Goal: Find specific page/section: Find specific page/section

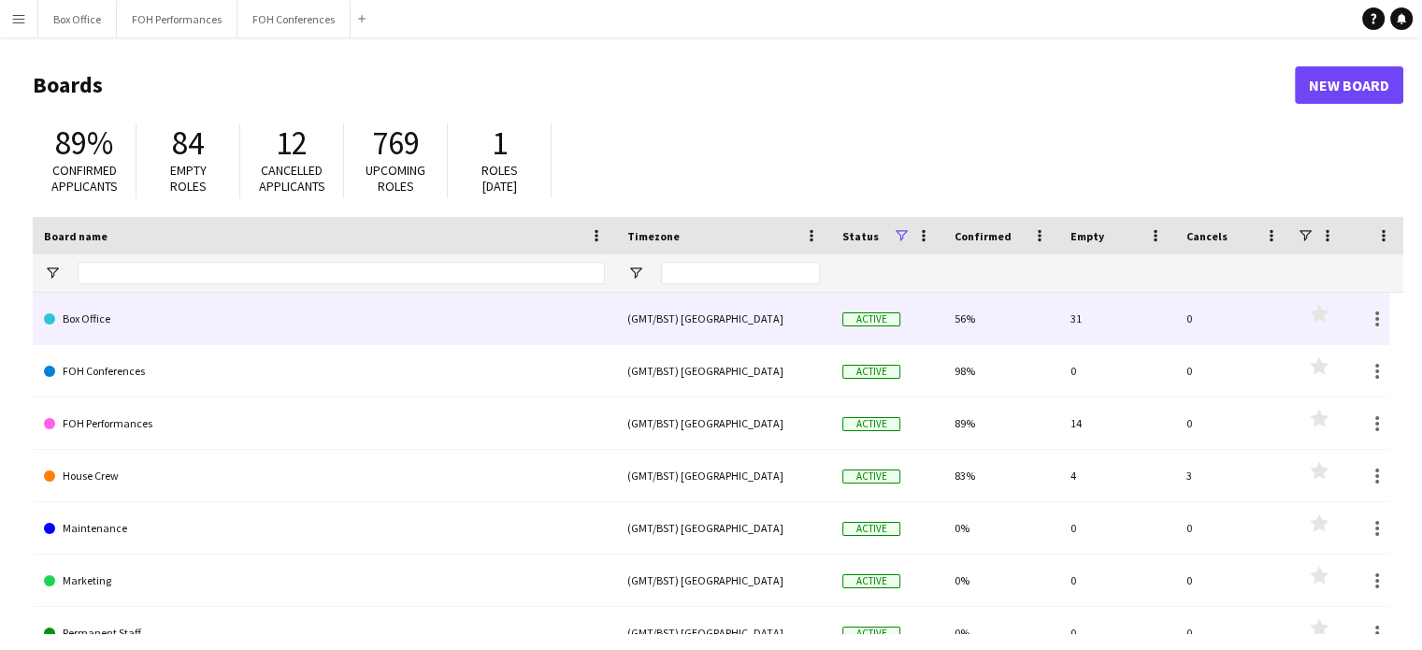
click at [138, 331] on link "Box Office" at bounding box center [324, 319] width 561 height 52
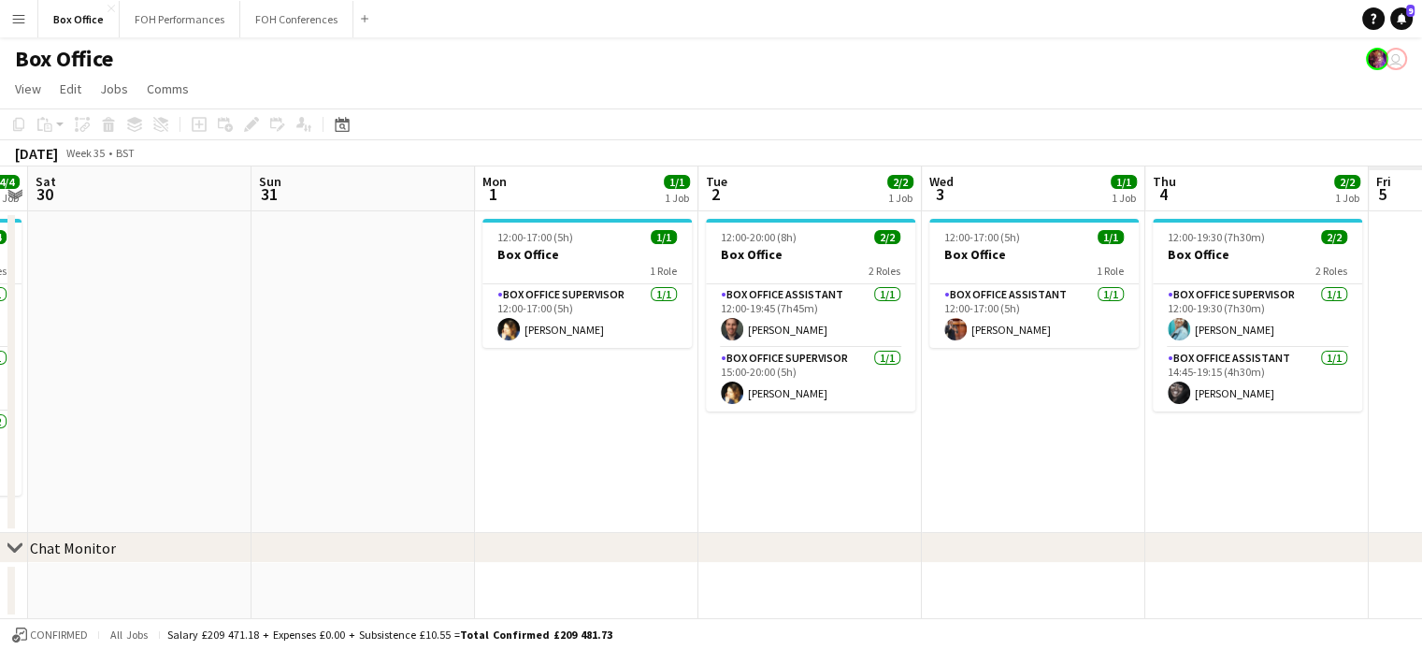
scroll to position [0, 596]
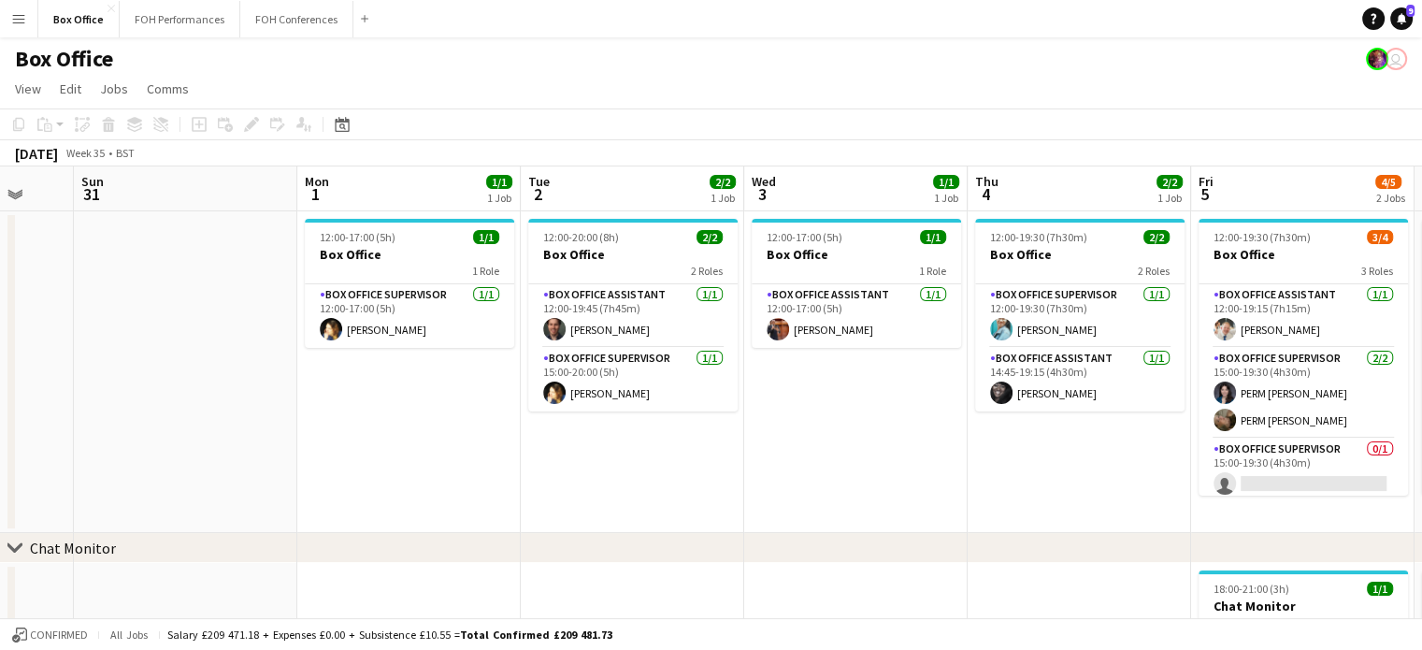
drag, startPoint x: 1043, startPoint y: 182, endPoint x: 0, endPoint y: 215, distance: 1043.8
click at [0, 215] on app-calendar-viewport "Thu 28 1/1 1 Job Fri 29 4/4 1 Job Sat 30 Sun 31 Mon 1 1/1 1 Job Tue 2 2/2 1 Job…" at bounding box center [711, 452] width 1422 height 572
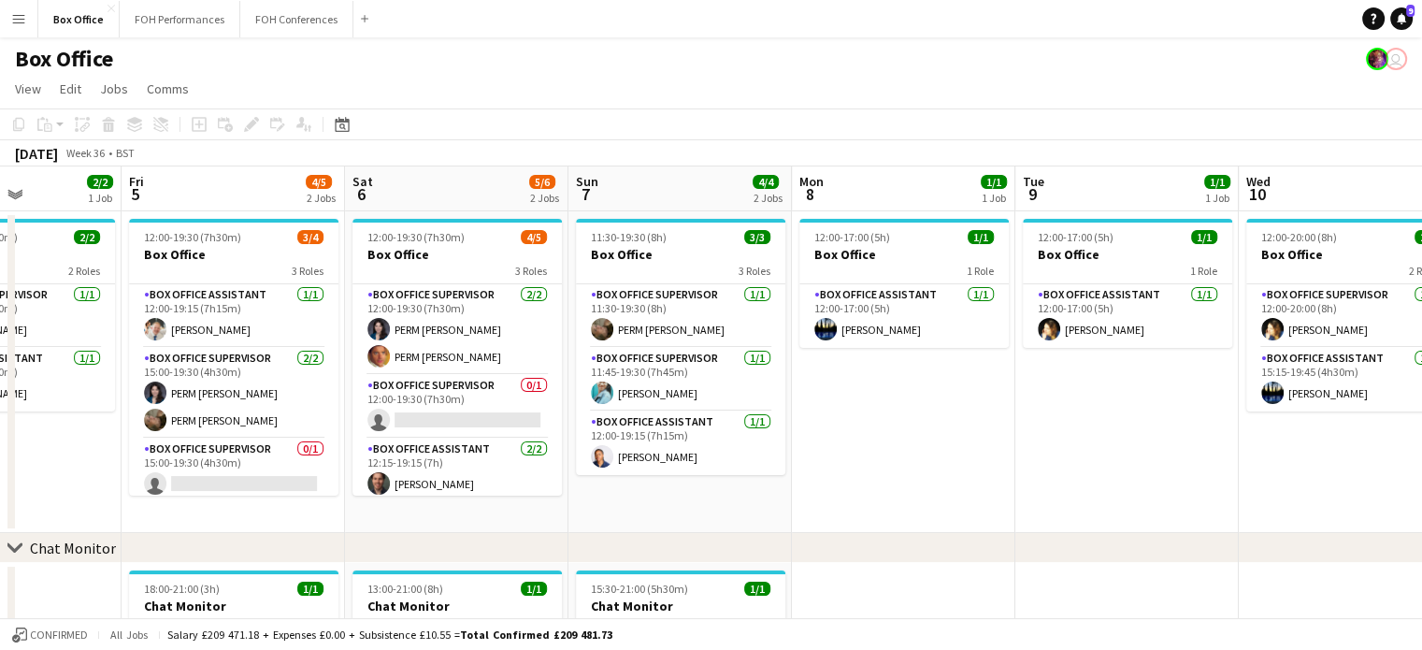
scroll to position [0, 802]
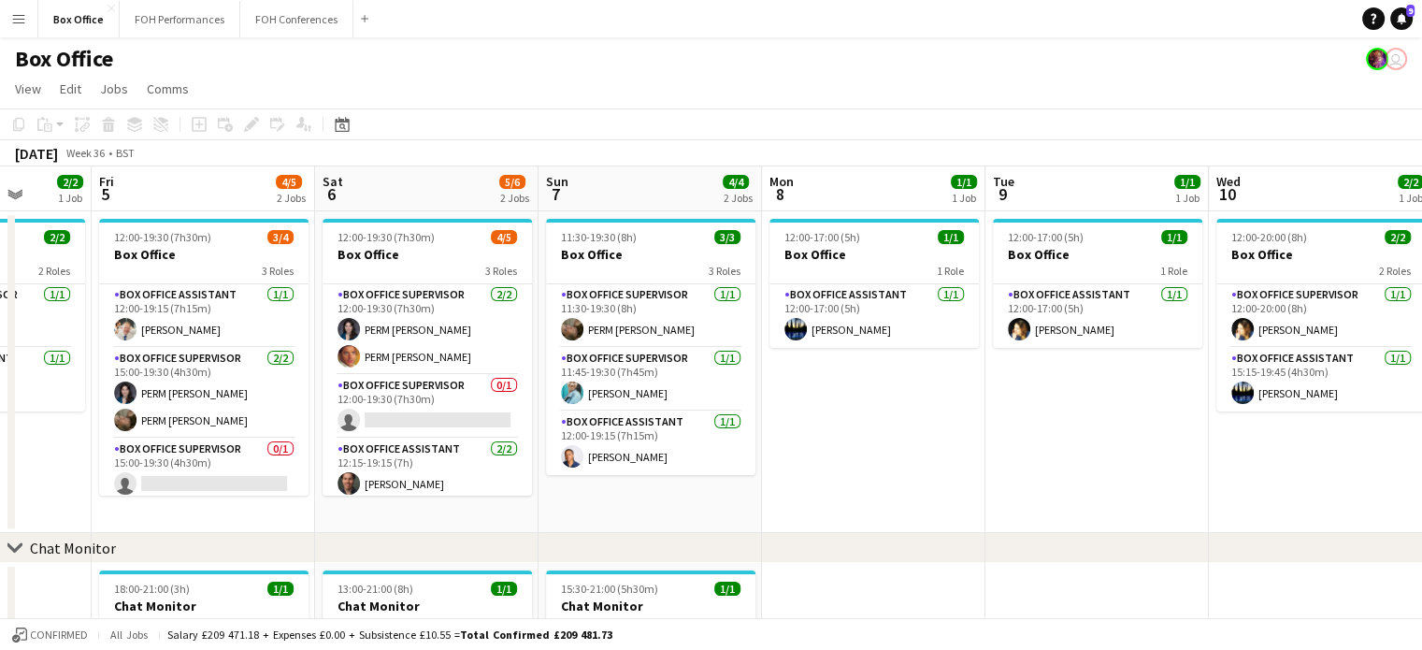
drag, startPoint x: 1250, startPoint y: 187, endPoint x: 151, endPoint y: 289, distance: 1104.0
click at [151, 289] on app-calendar-viewport "Mon 1 1/1 1 Job Tue 2 2/2 1 Job Wed 3 1/1 1 Job Thu 4 2/2 1 Job Fri 5 4/5 2 Job…" at bounding box center [711, 452] width 1422 height 572
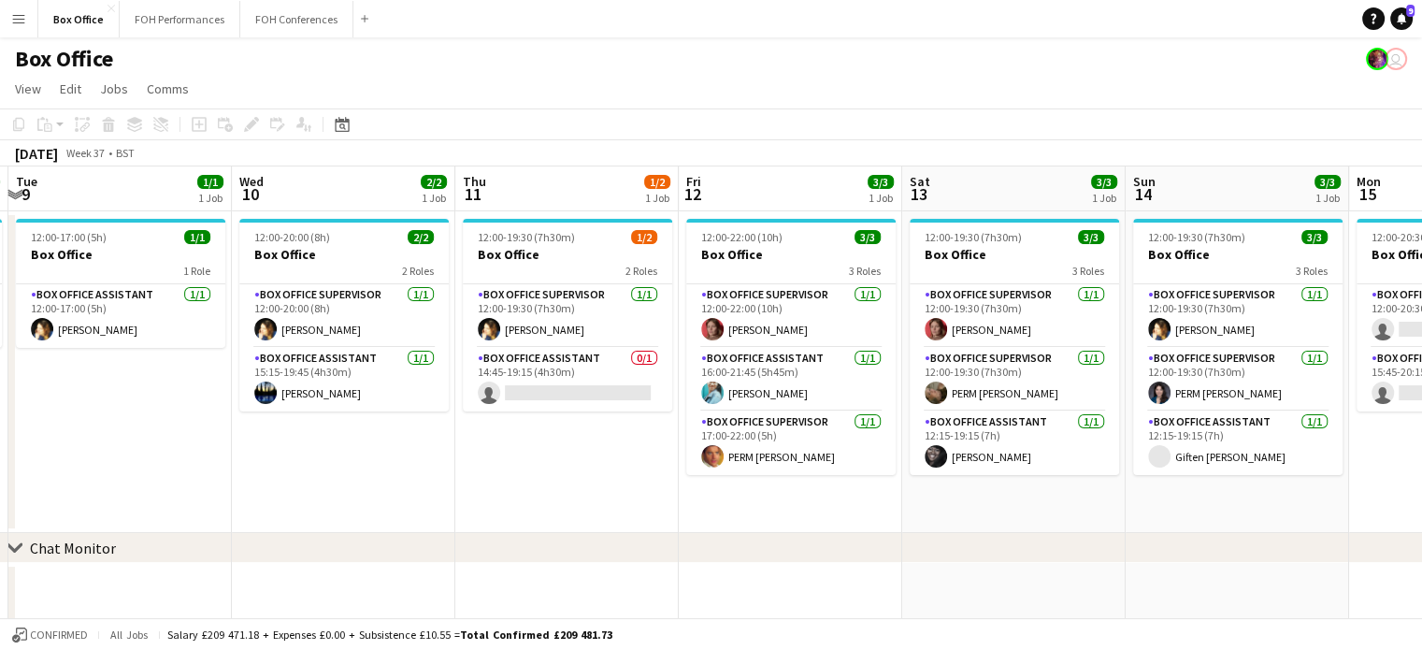
scroll to position [0, 665]
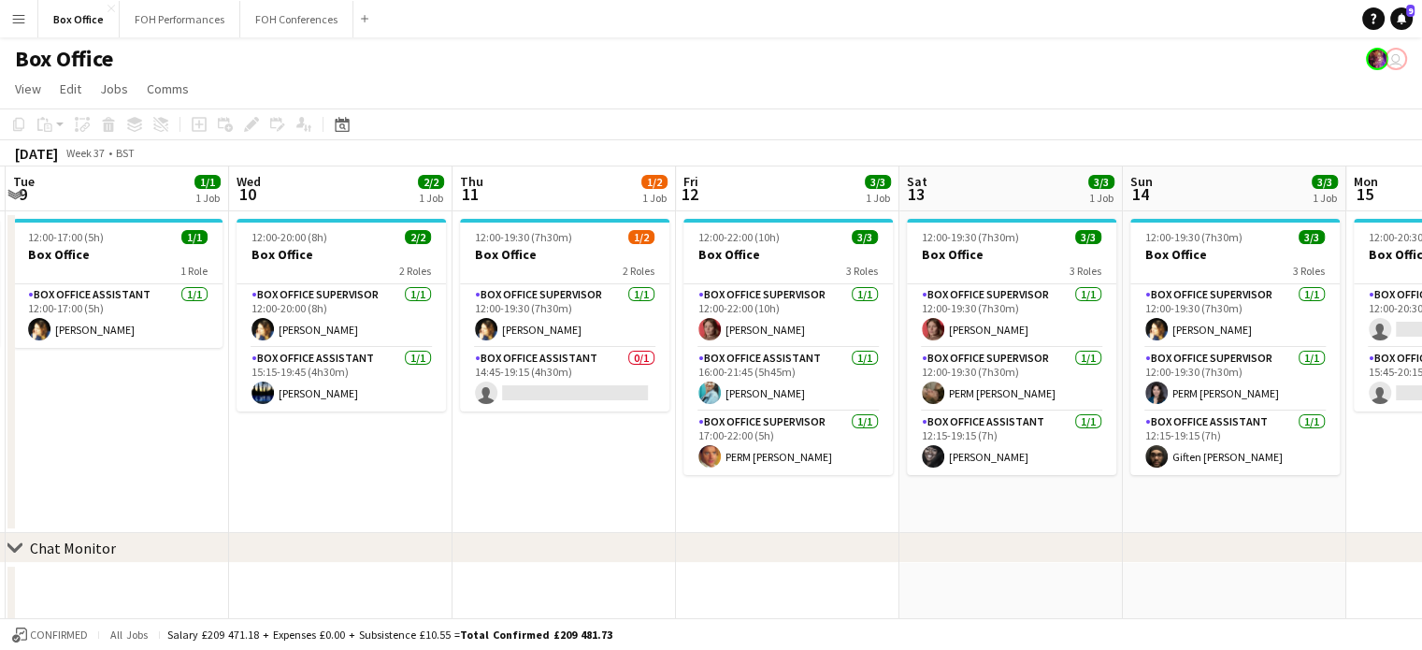
drag, startPoint x: 1261, startPoint y: 189, endPoint x: 281, endPoint y: 204, distance: 979.8
click at [281, 204] on app-calendar-viewport "Sat 6 5/6 2 Jobs Sun 7 4/4 2 Jobs Mon 8 1/1 1 Job Tue 9 1/1 1 Job Wed 10 2/2 1 …" at bounding box center [711, 452] width 1422 height 572
